Goal: Check status: Check status

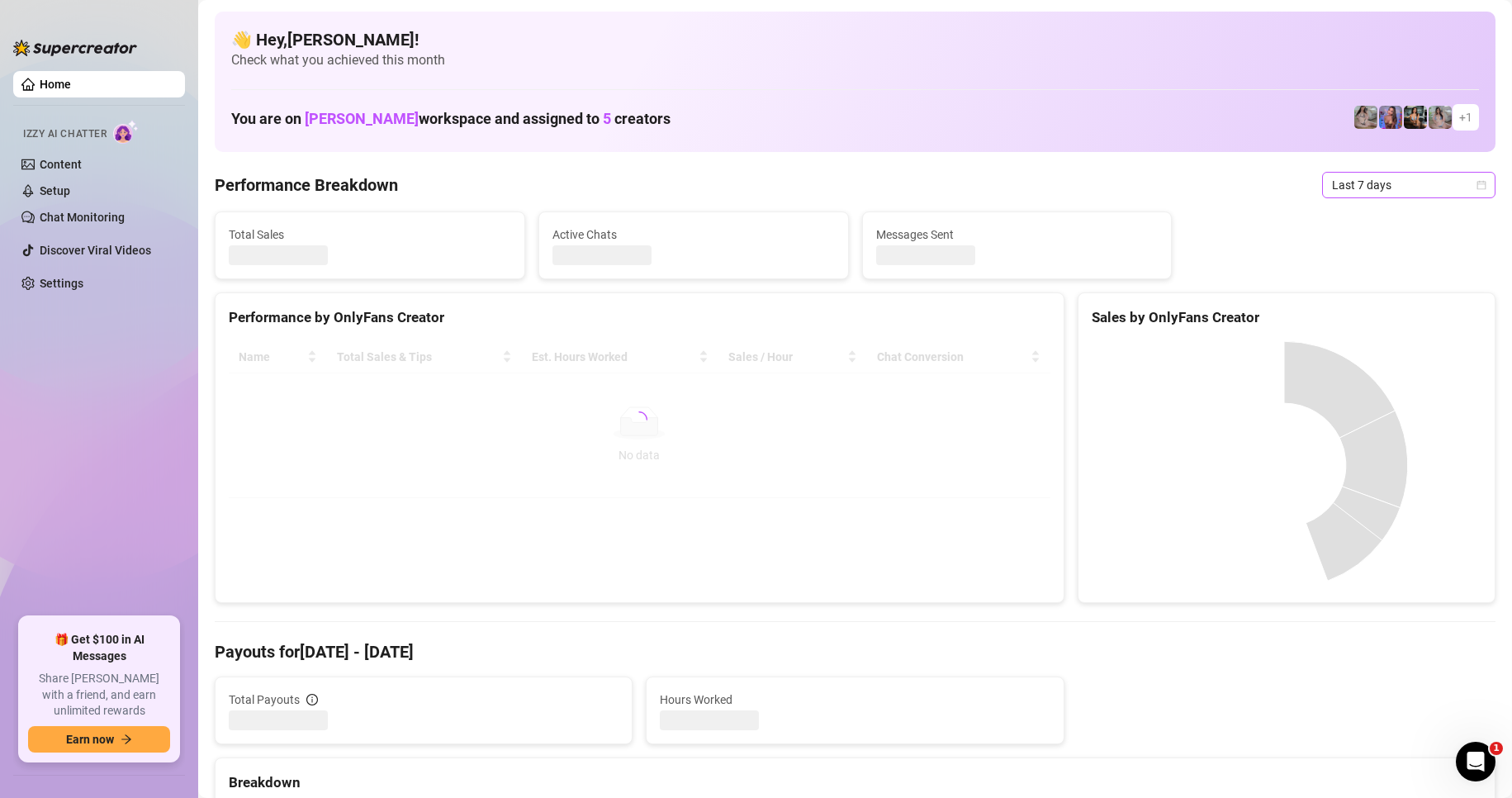
click at [1477, 182] on icon "calendar" at bounding box center [1481, 184] width 9 height 9
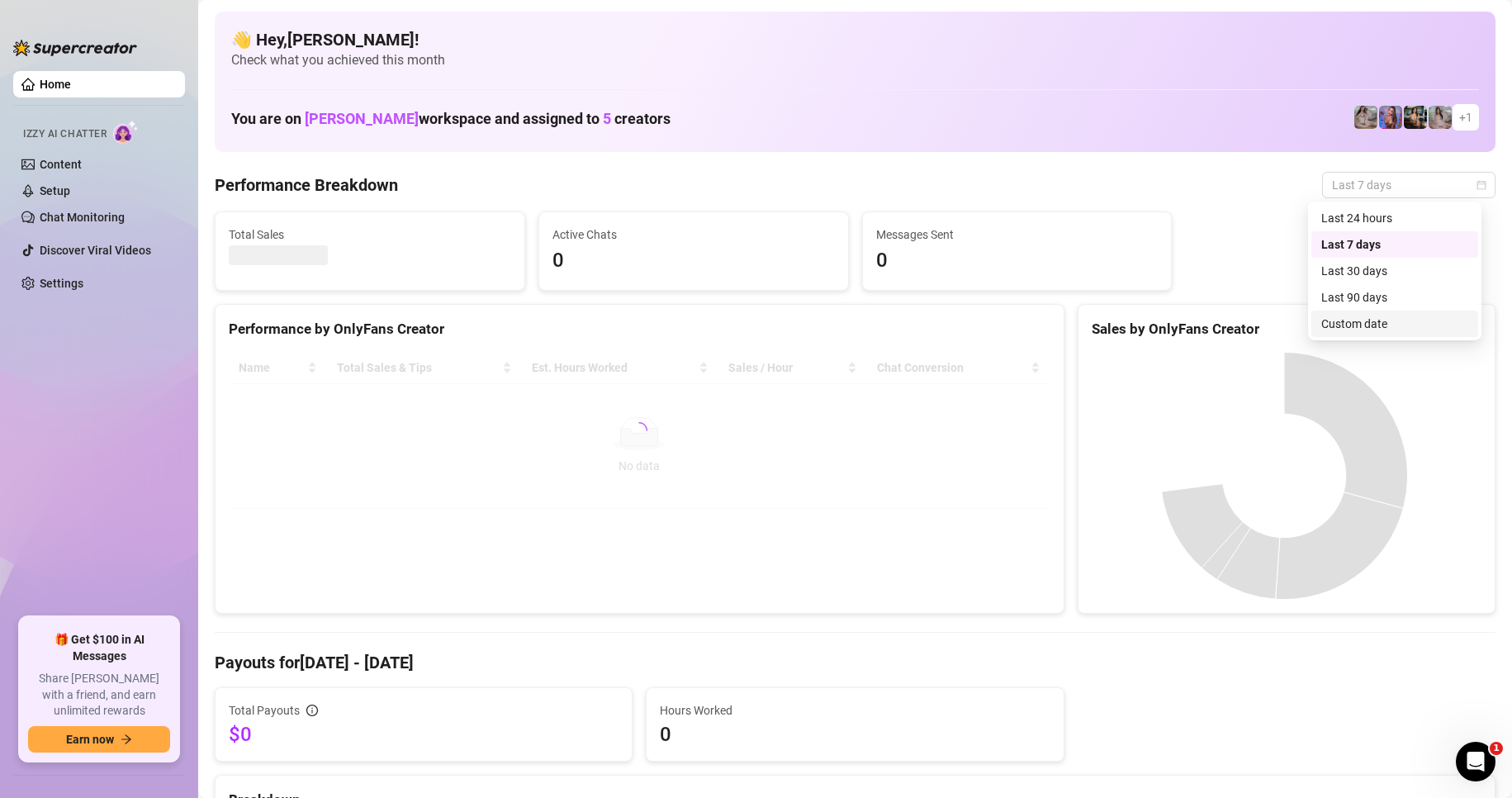
click at [1383, 317] on div "Custom date" at bounding box center [1395, 323] width 147 height 18
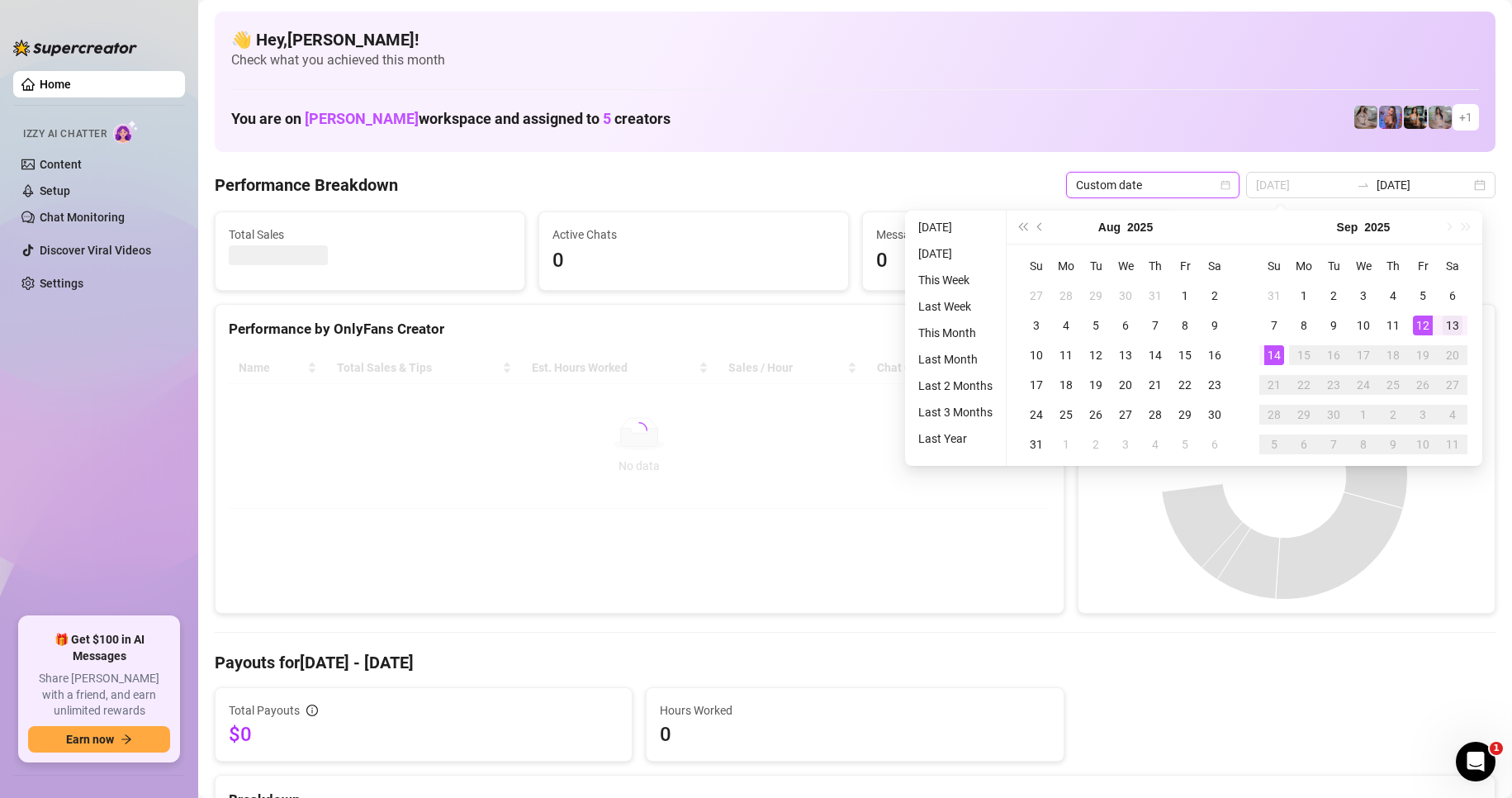
type input "[DATE]"
click at [1450, 323] on div "13" at bounding box center [1452, 325] width 20 height 20
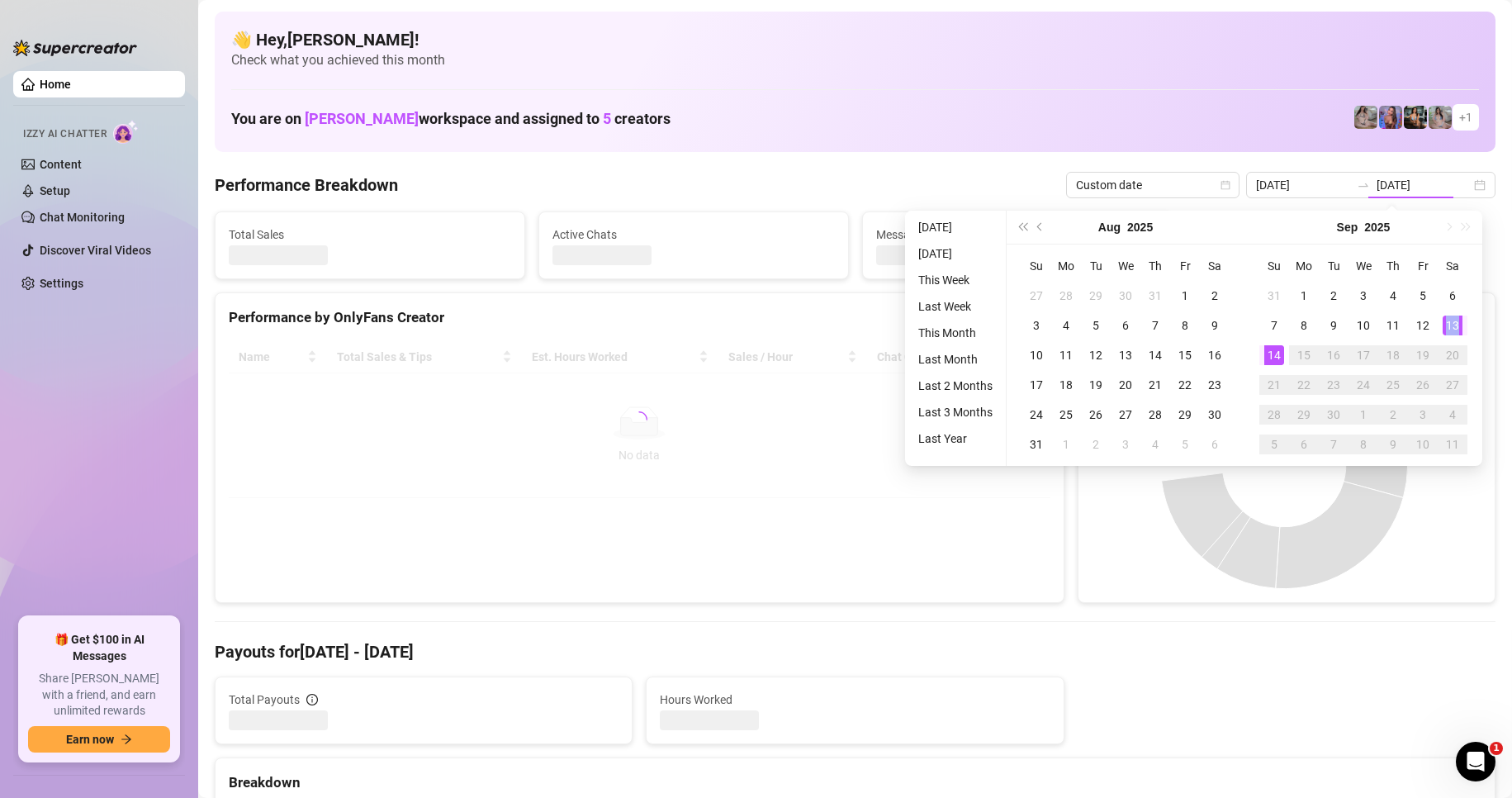
type input "[DATE]"
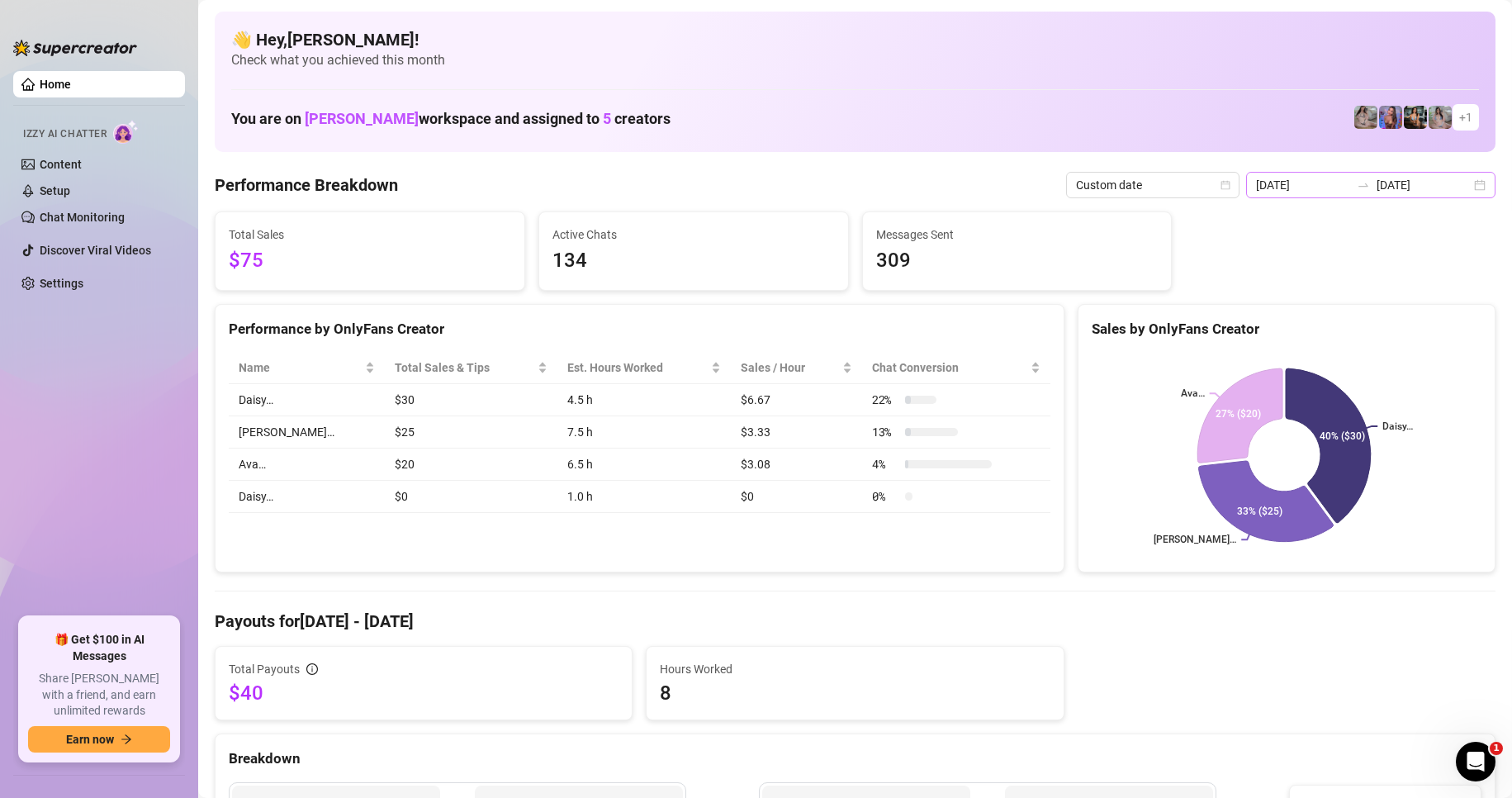
click at [1467, 182] on div "[DATE] [DATE]" at bounding box center [1371, 185] width 250 height 27
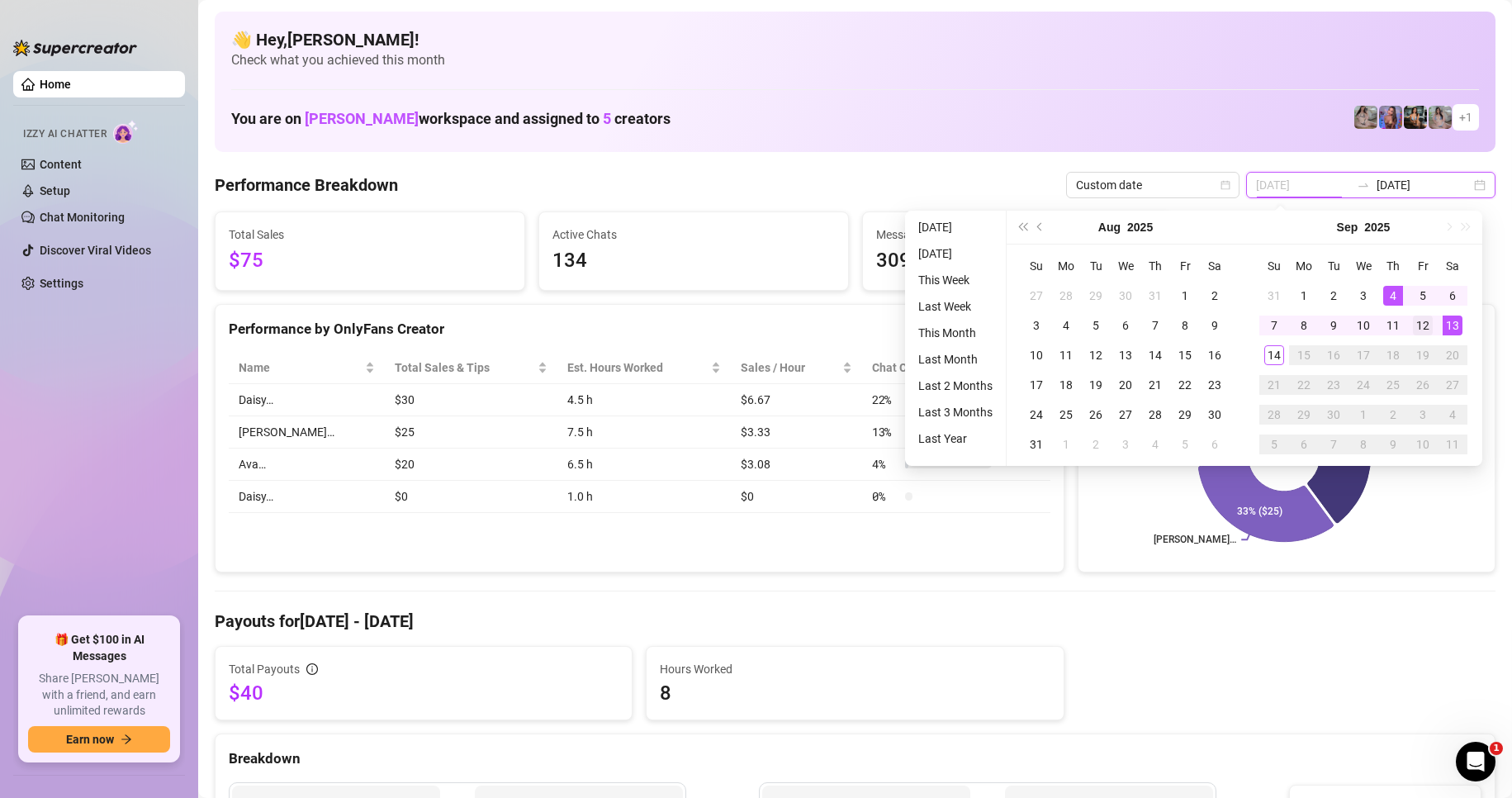
type input "[DATE]"
click at [1421, 323] on div "12" at bounding box center [1422, 325] width 20 height 20
click at [1425, 324] on div "12" at bounding box center [1422, 325] width 20 height 20
click at [1425, 324] on div "Sales by OnlyFans Creator" at bounding box center [1286, 329] width 390 height 22
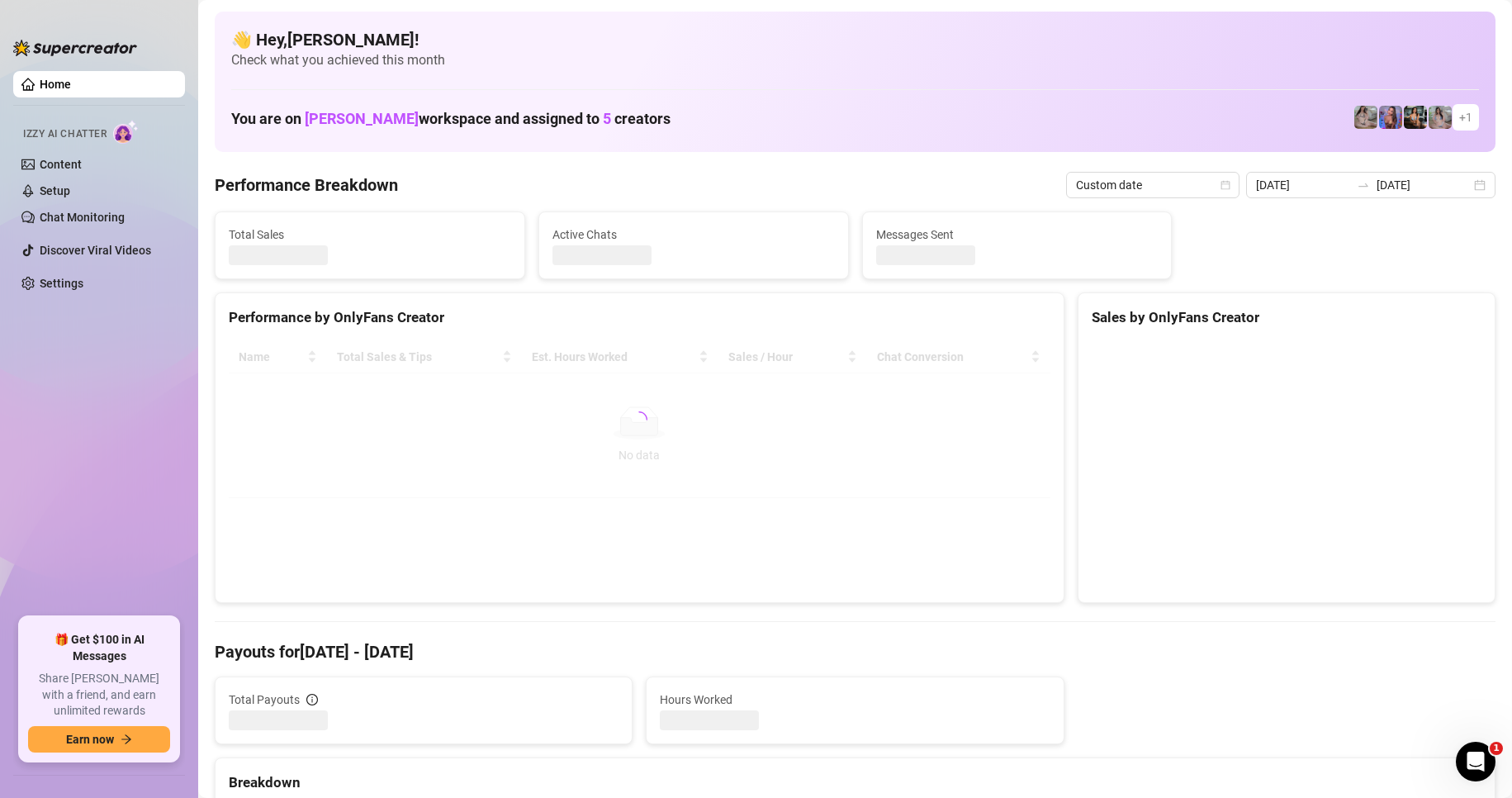
type input "[DATE]"
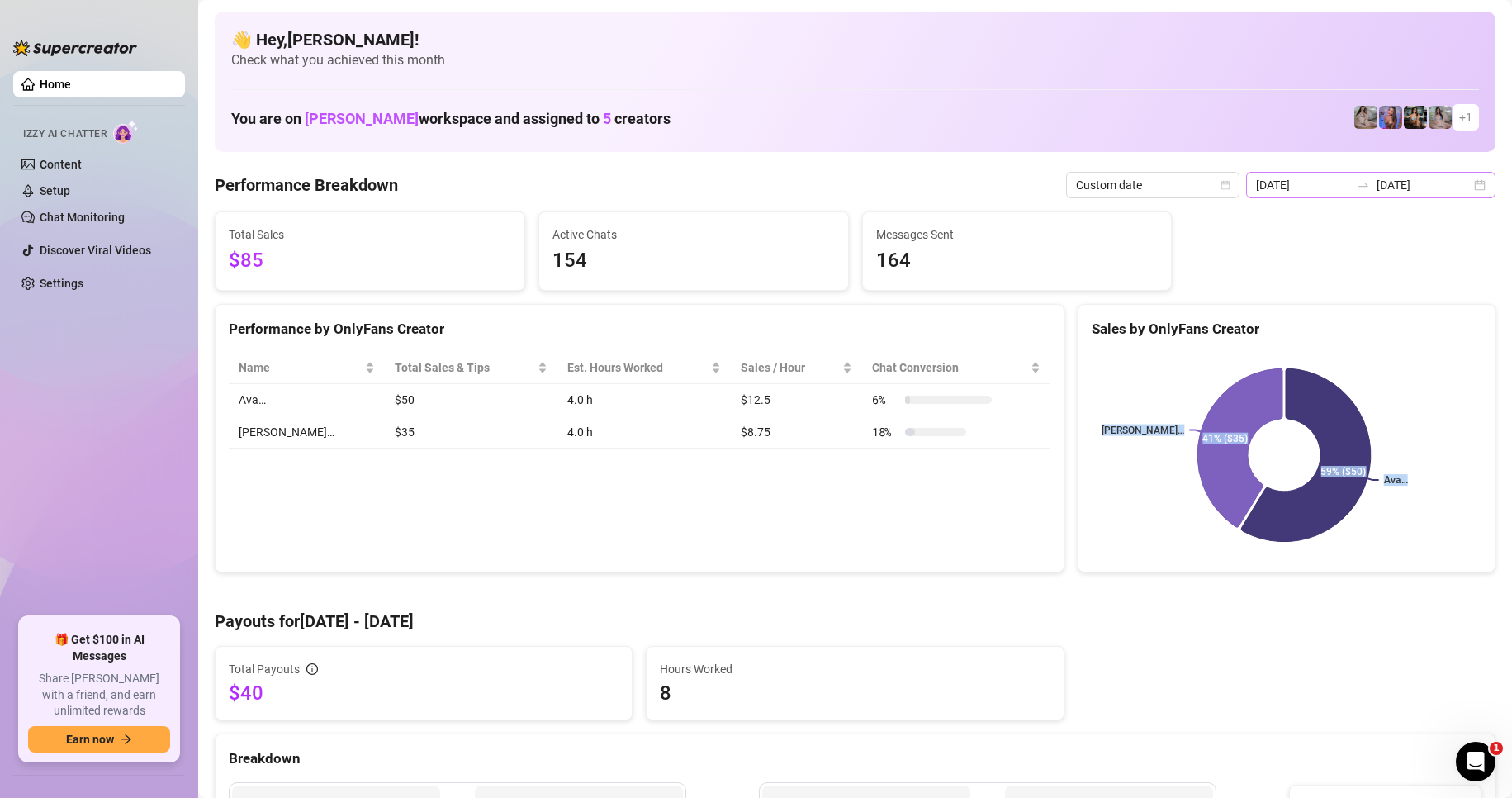
click at [1469, 188] on div "[DATE] [DATE]" at bounding box center [1371, 185] width 250 height 27
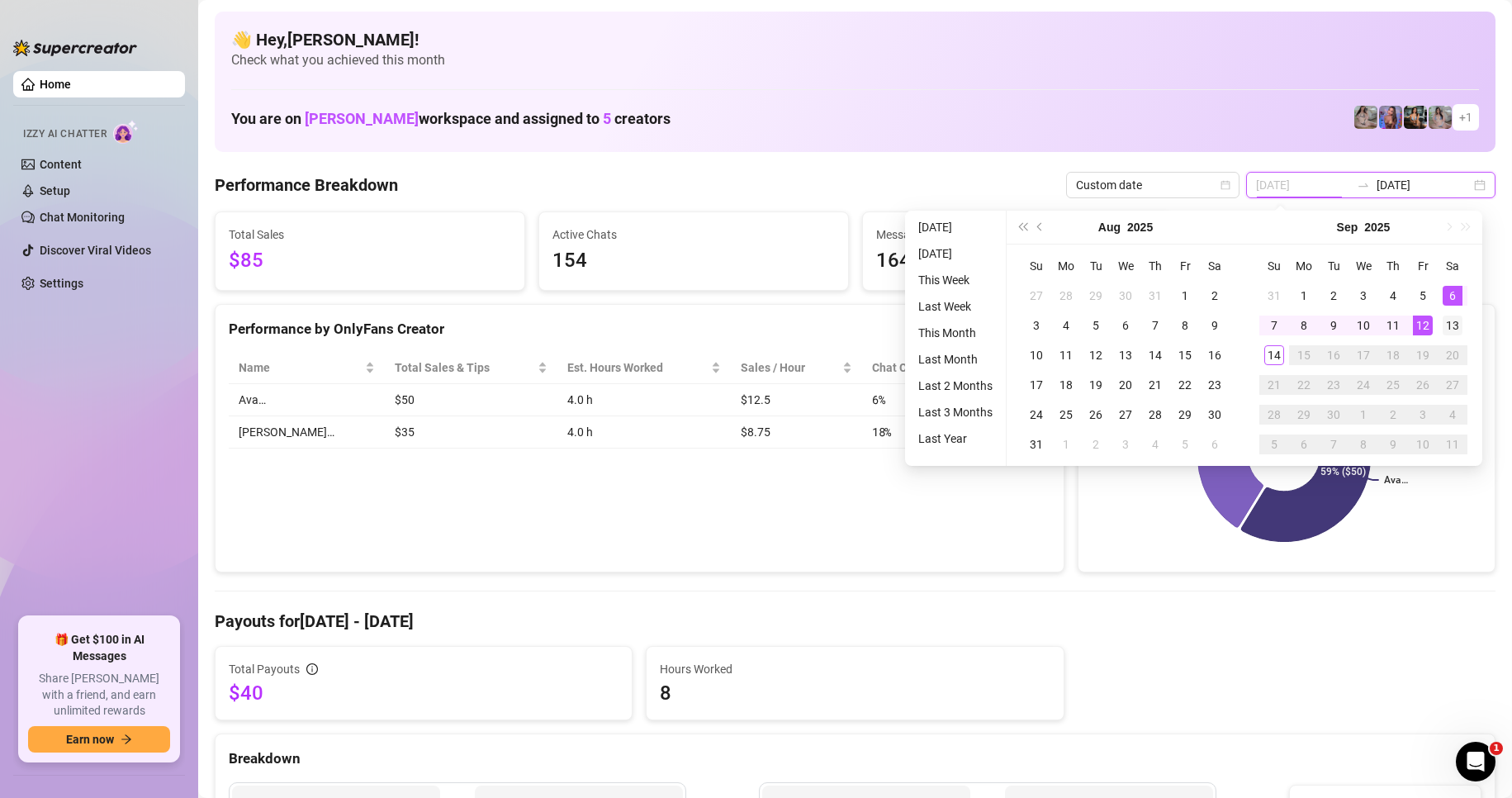
type input "[DATE]"
click at [1445, 319] on div "13" at bounding box center [1452, 325] width 20 height 20
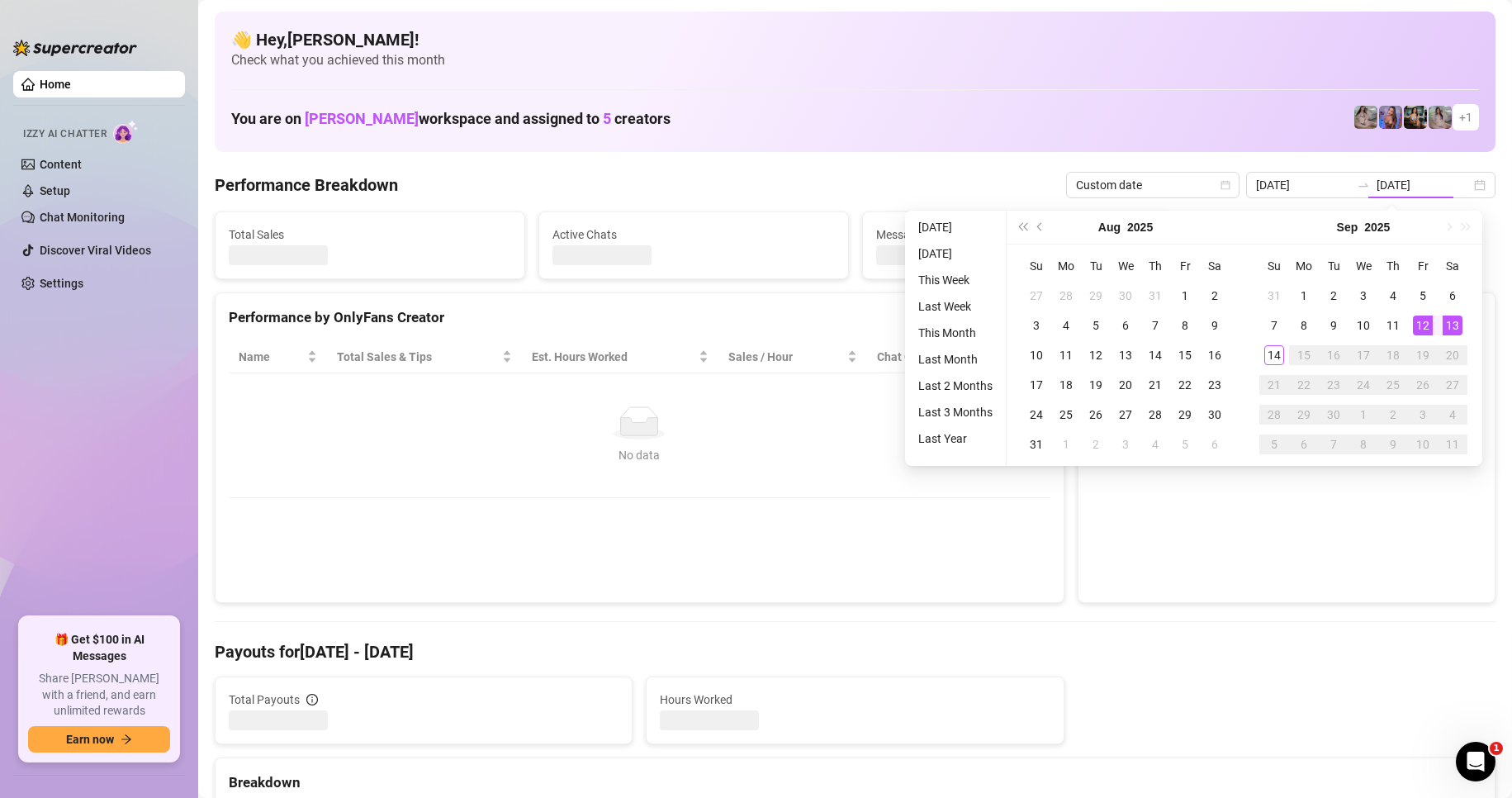
type input "[DATE]"
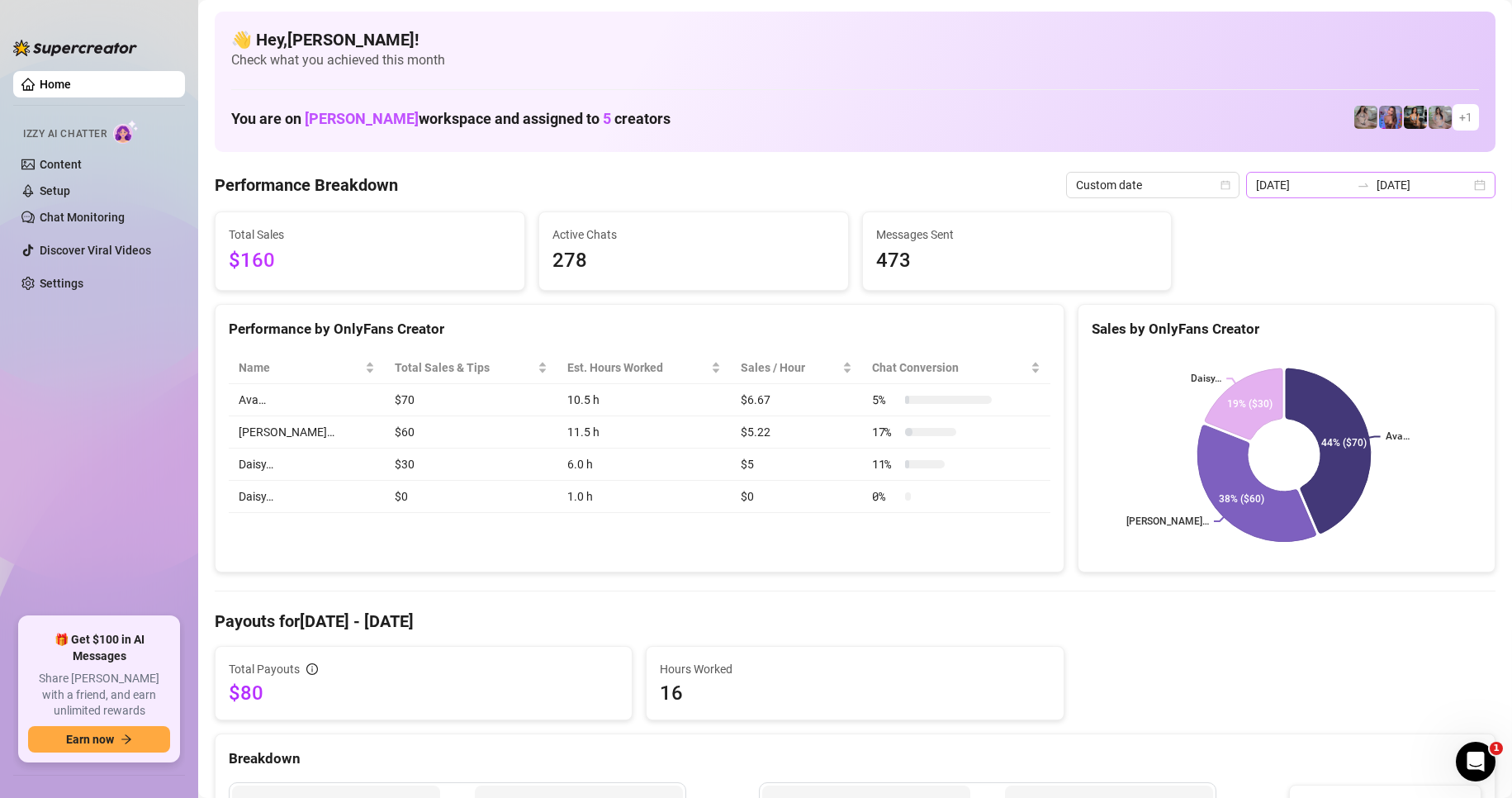
click at [1463, 189] on div "[DATE] [DATE]" at bounding box center [1371, 185] width 250 height 27
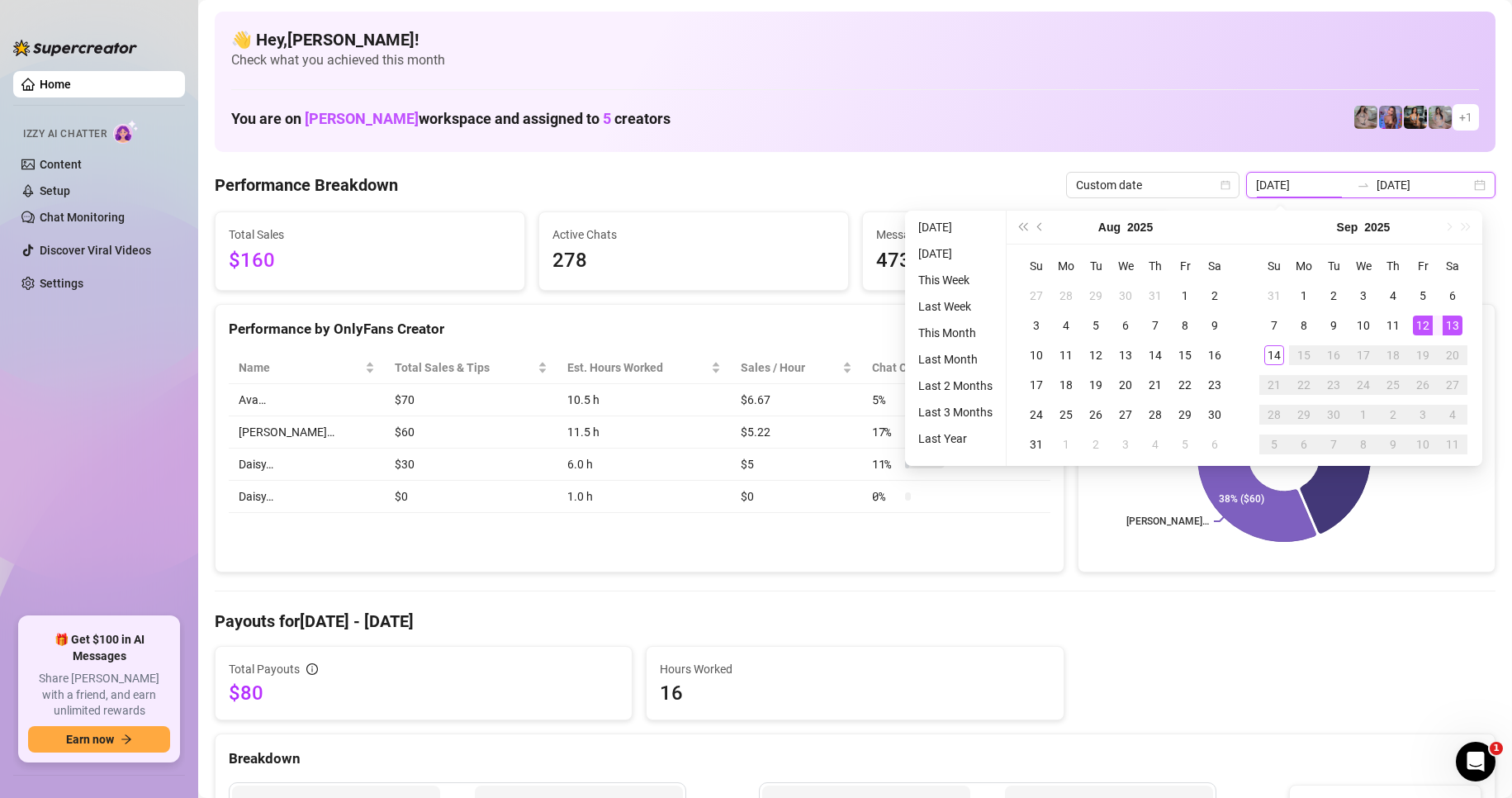
type input "[DATE]"
click at [1451, 327] on div "13" at bounding box center [1452, 325] width 20 height 20
click at [1450, 325] on div "13" at bounding box center [1452, 325] width 20 height 20
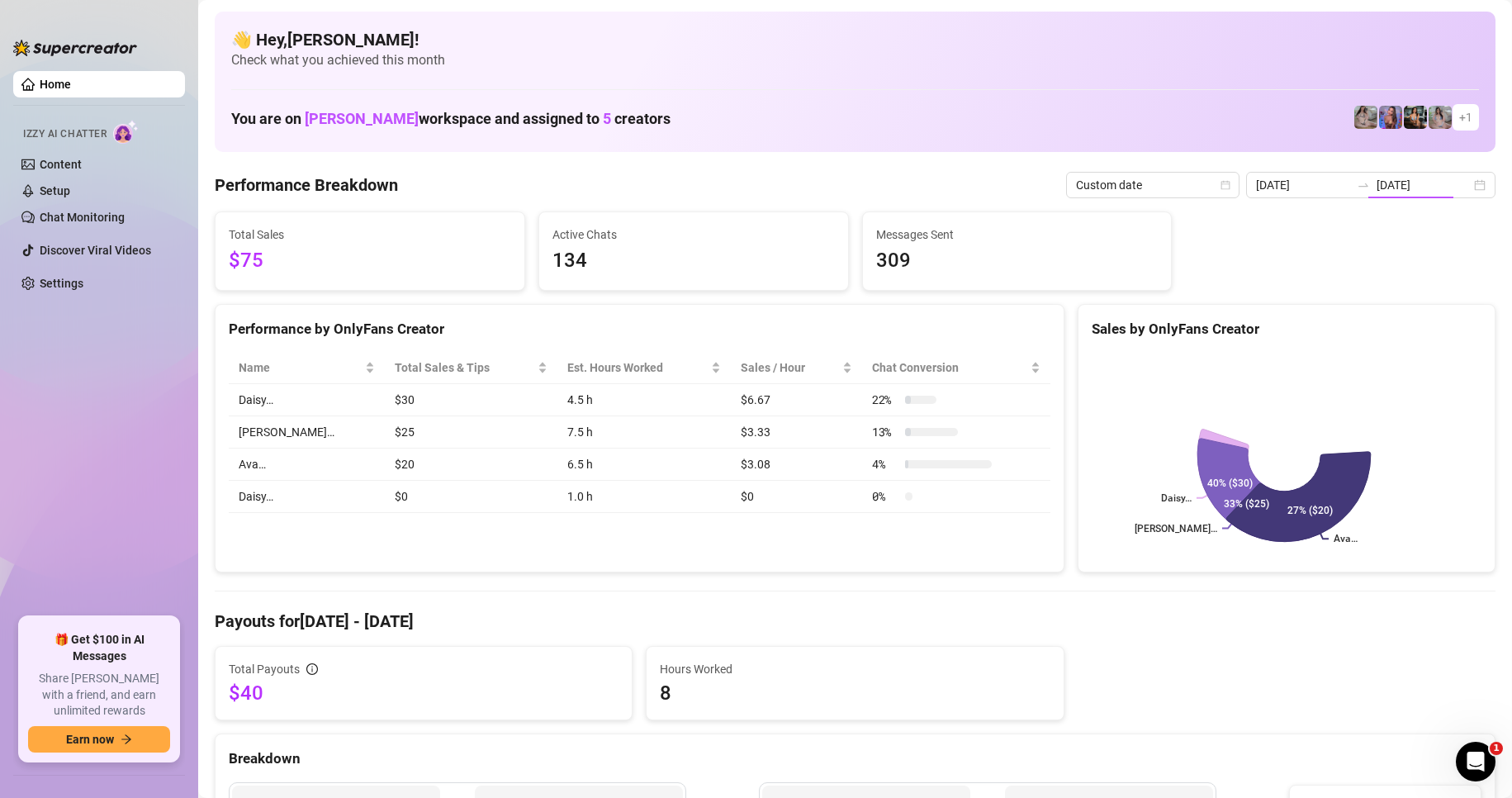
type input "[DATE]"
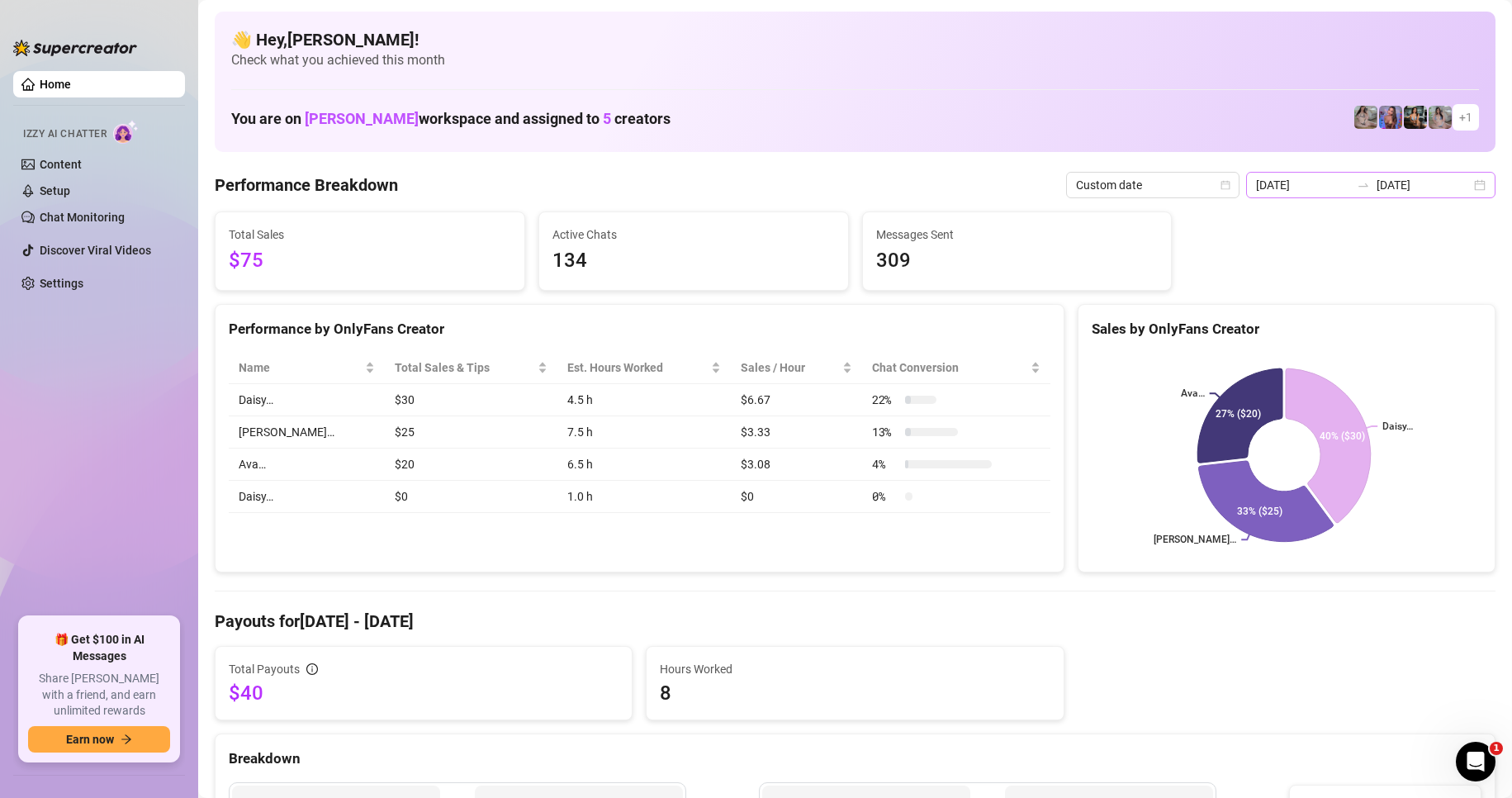
click at [1470, 190] on div "[DATE] [DATE]" at bounding box center [1371, 185] width 250 height 27
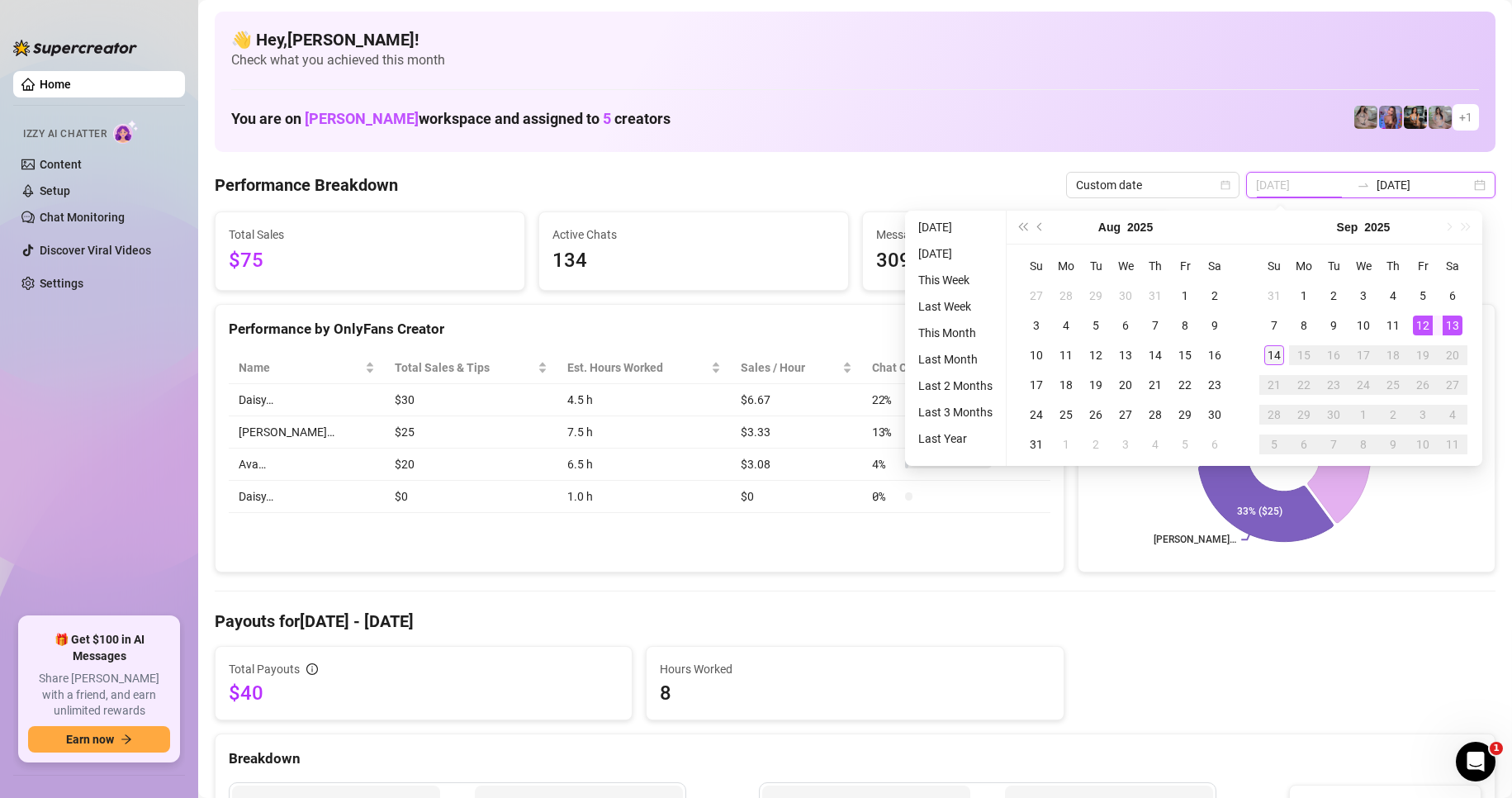
type input "[DATE]"
click at [1268, 353] on div "14" at bounding box center [1274, 355] width 20 height 20
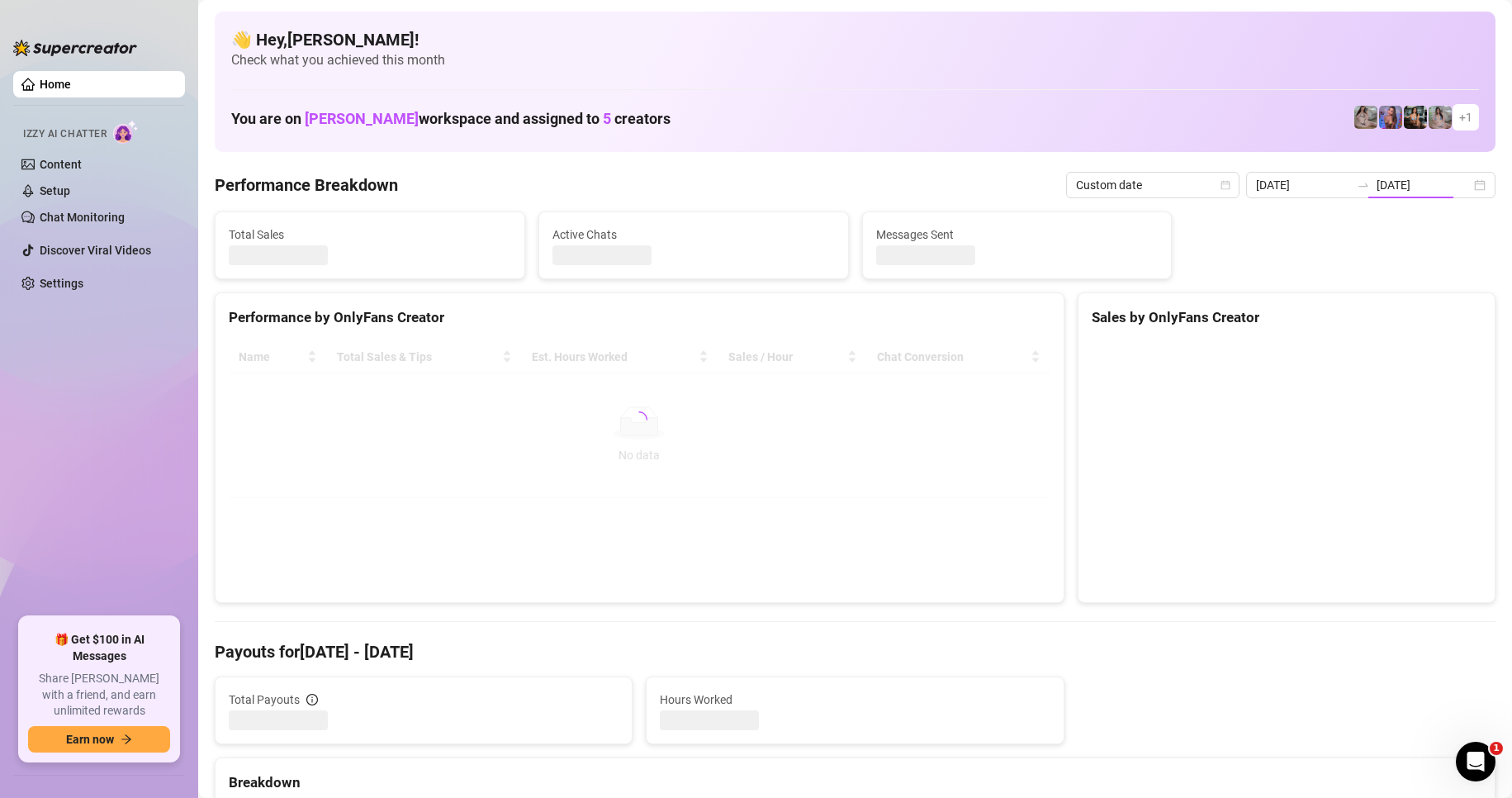
type input "[DATE]"
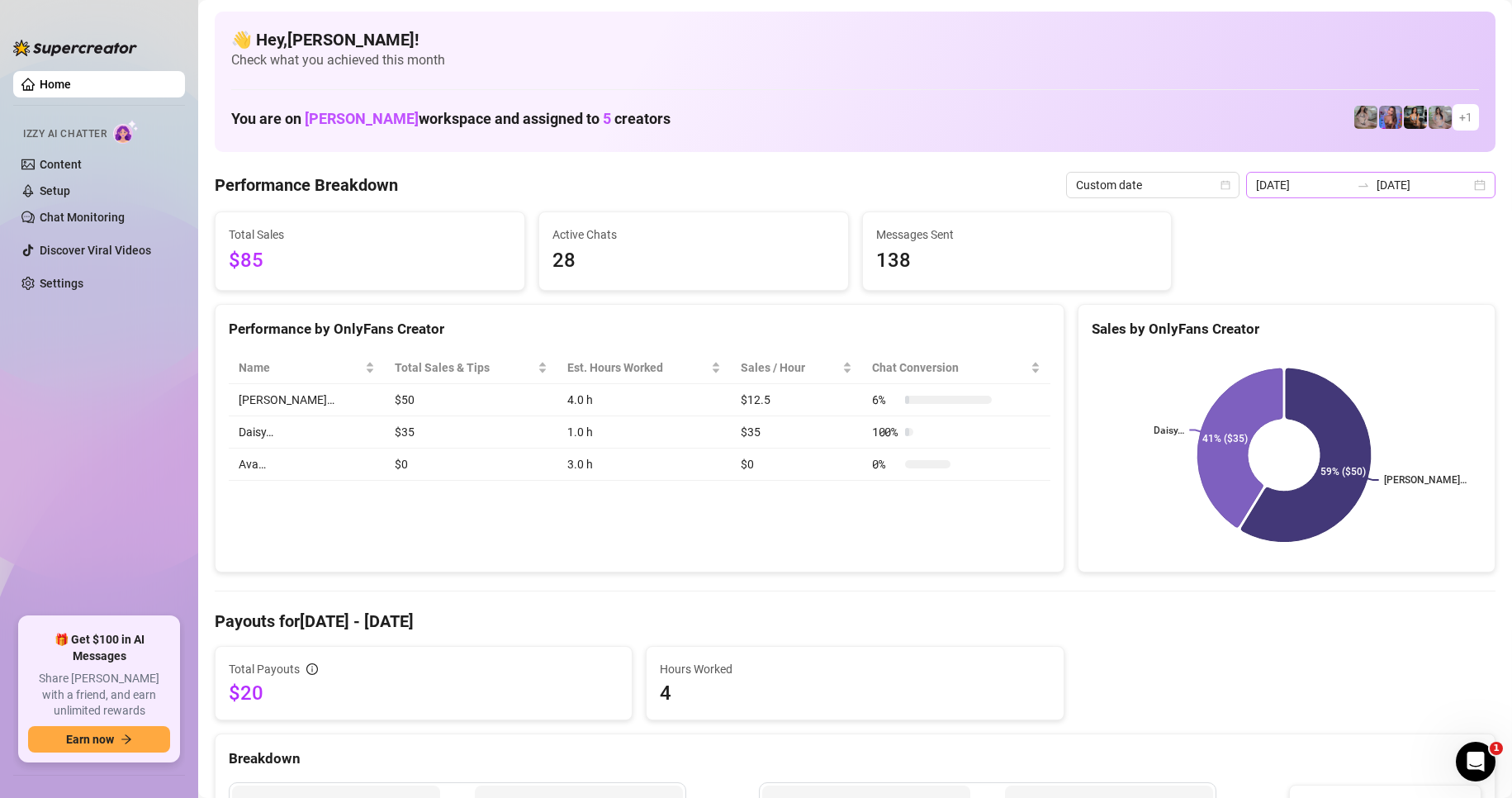
click at [1465, 179] on div "[DATE] [DATE]" at bounding box center [1371, 185] width 250 height 27
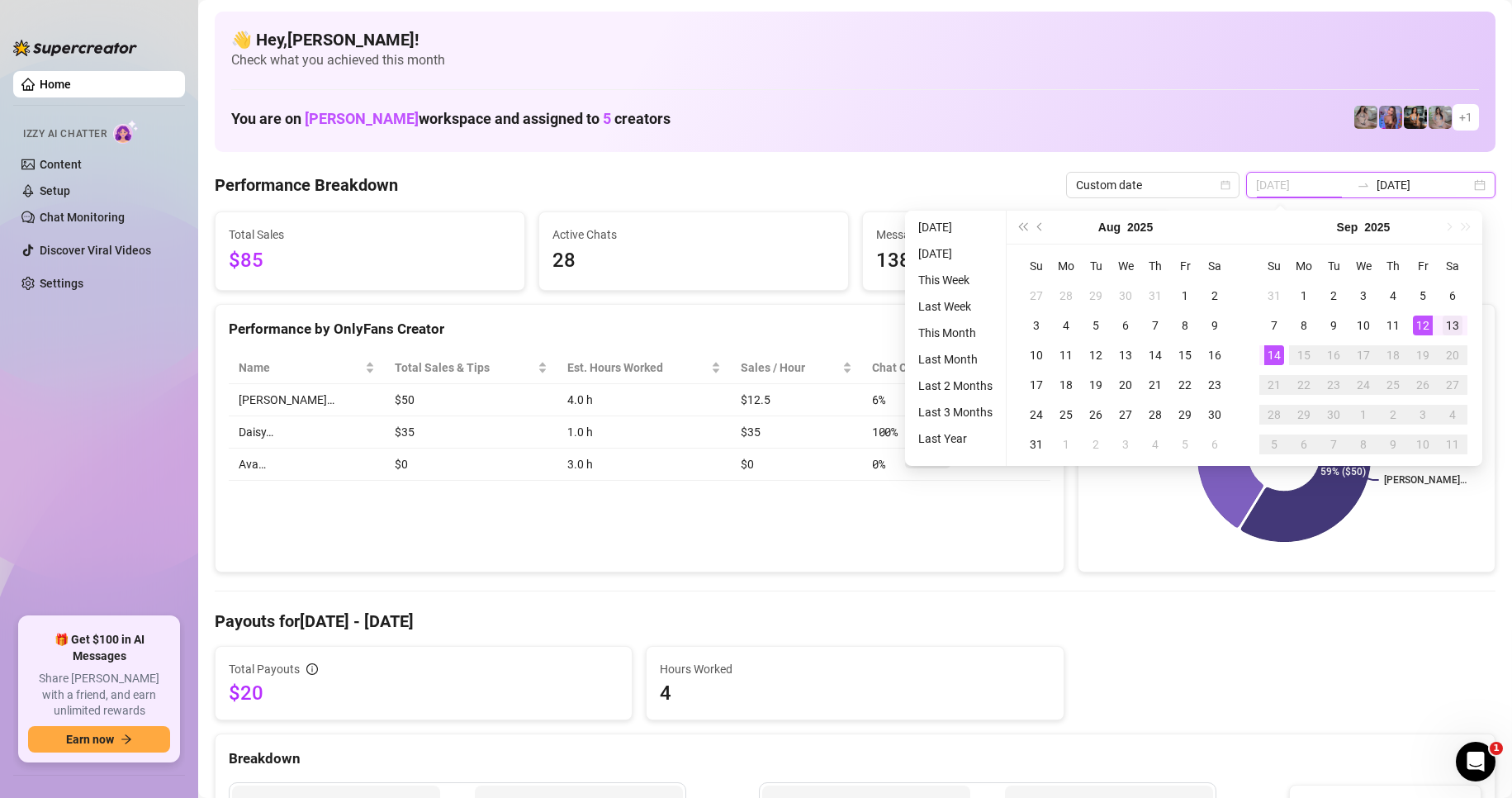
type input "[DATE]"
click at [1445, 324] on div "13" at bounding box center [1452, 325] width 20 height 20
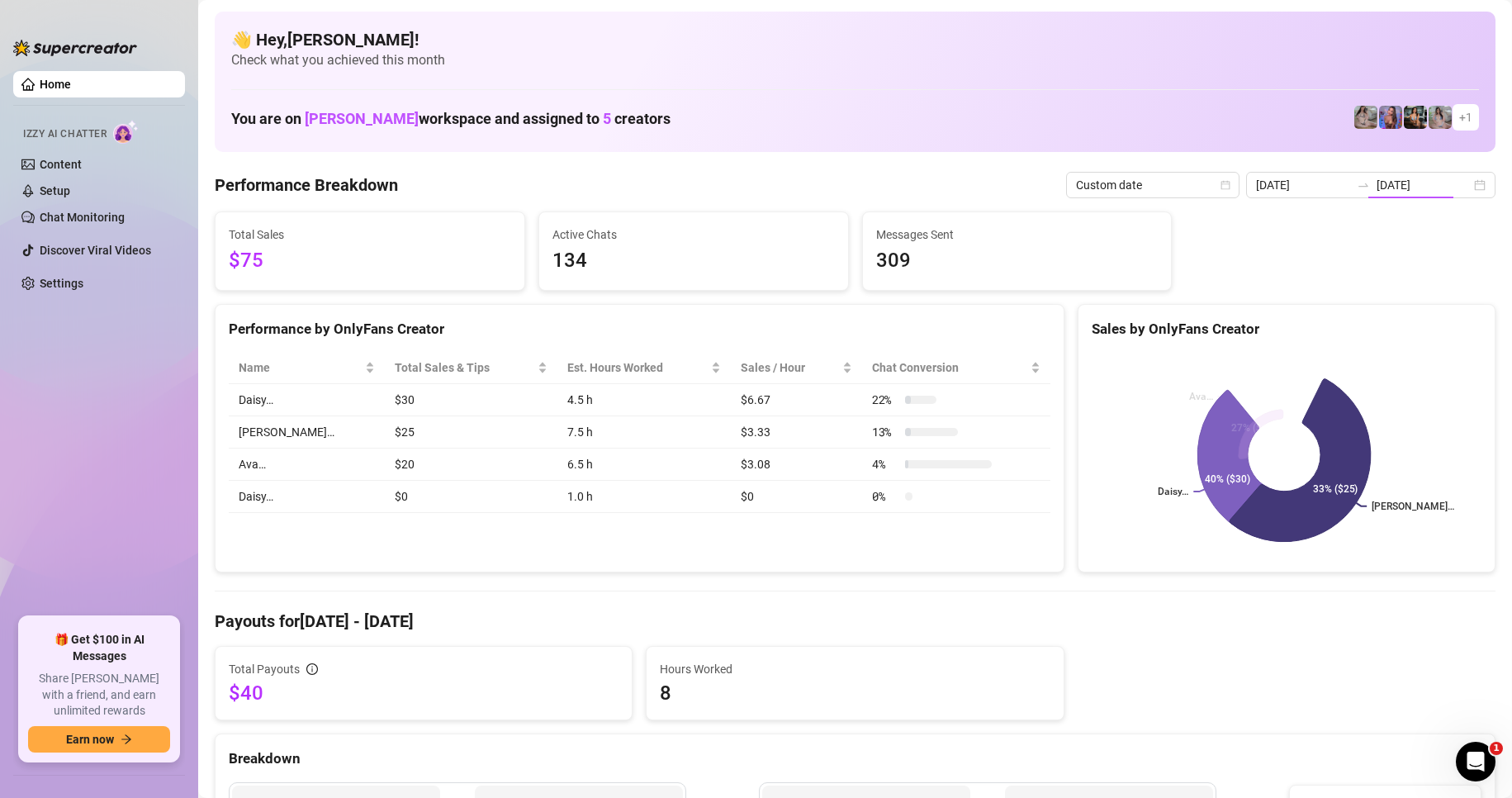
type input "[DATE]"
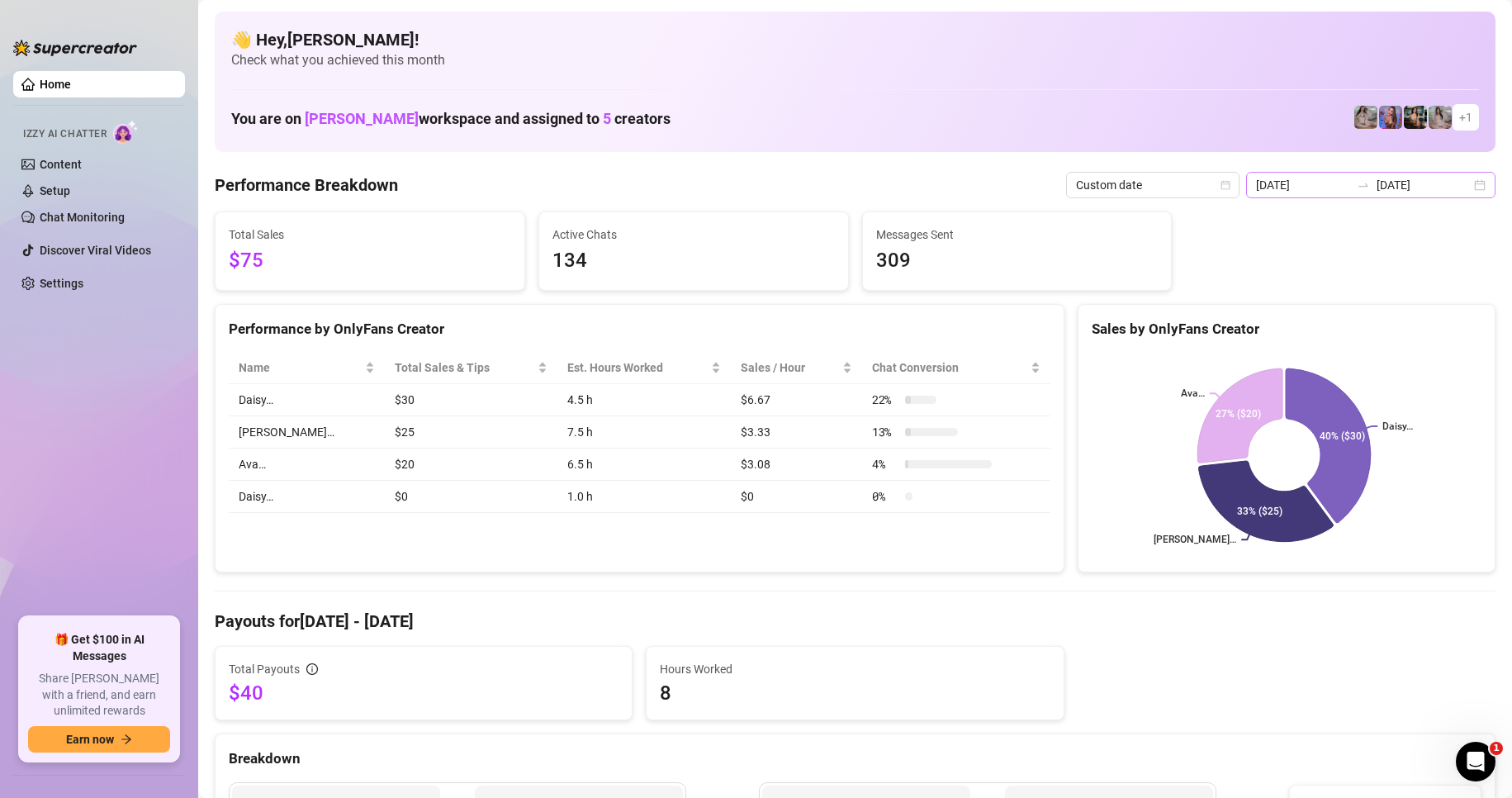
click at [1468, 177] on div "[DATE] [DATE]" at bounding box center [1371, 185] width 250 height 27
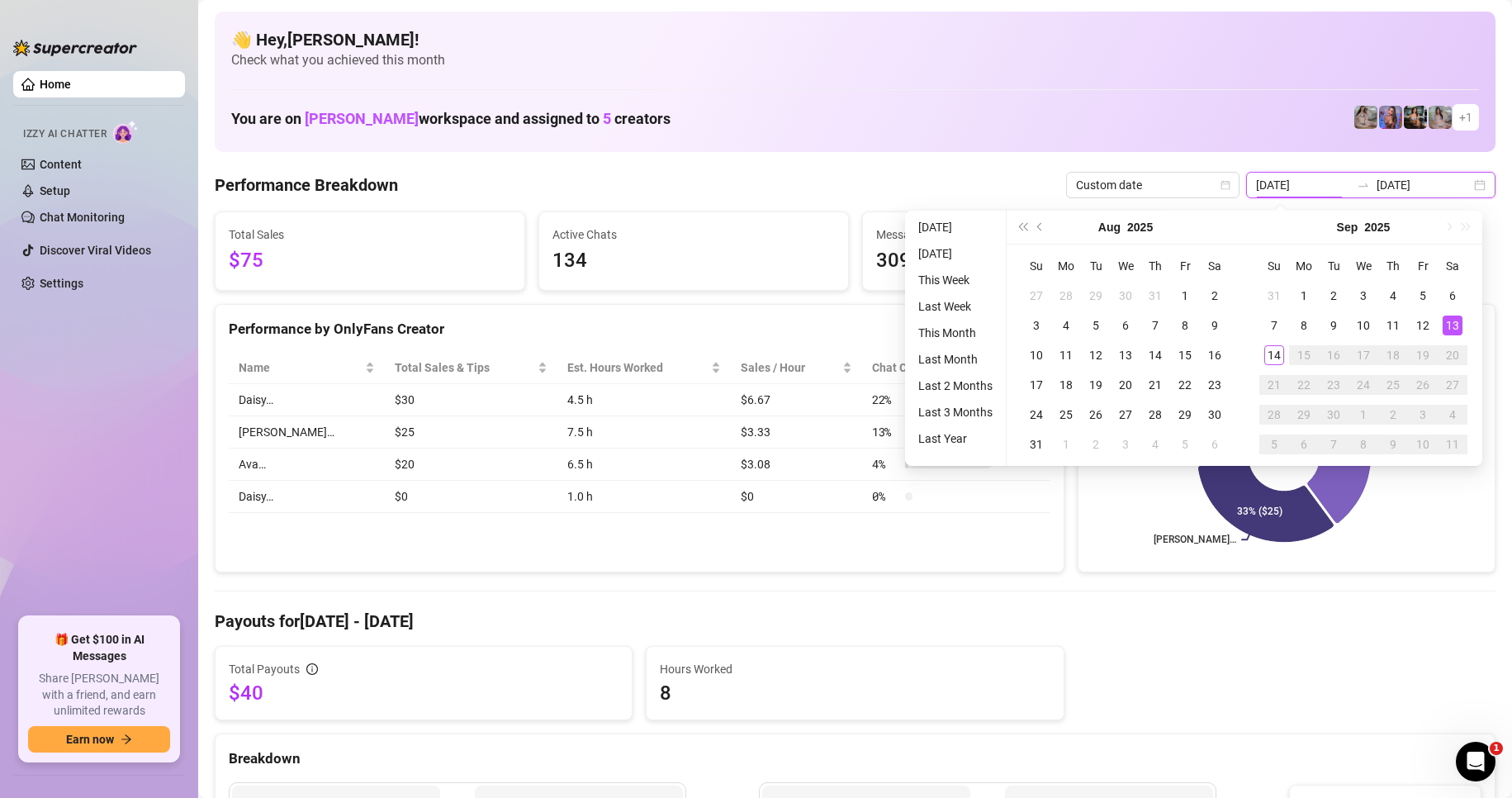
type input "[DATE]"
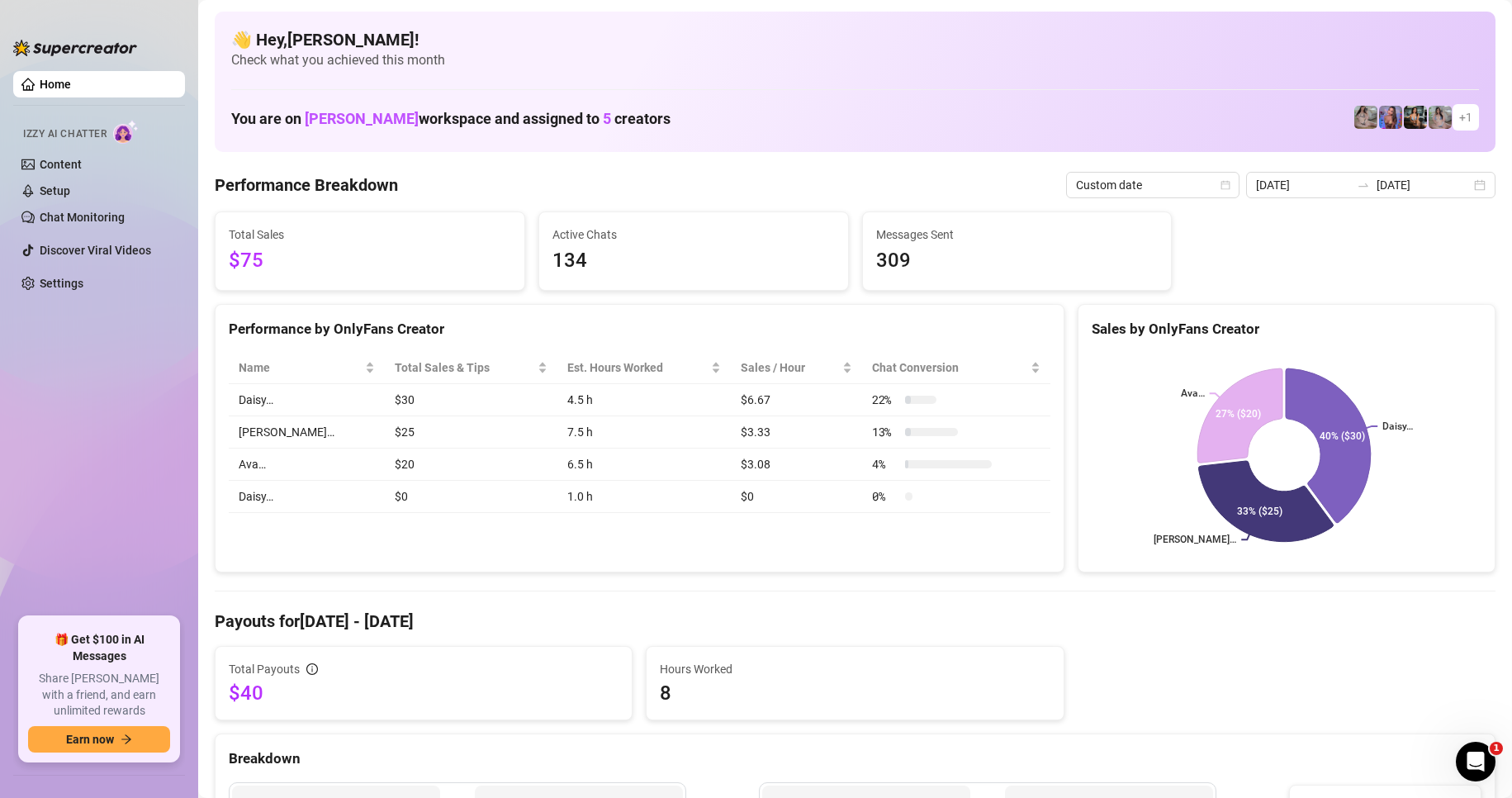
click at [1092, 691] on div "Total Payouts $40 Hours Worked 8" at bounding box center [854, 683] width 1294 height 75
